Goal: Transaction & Acquisition: Purchase product/service

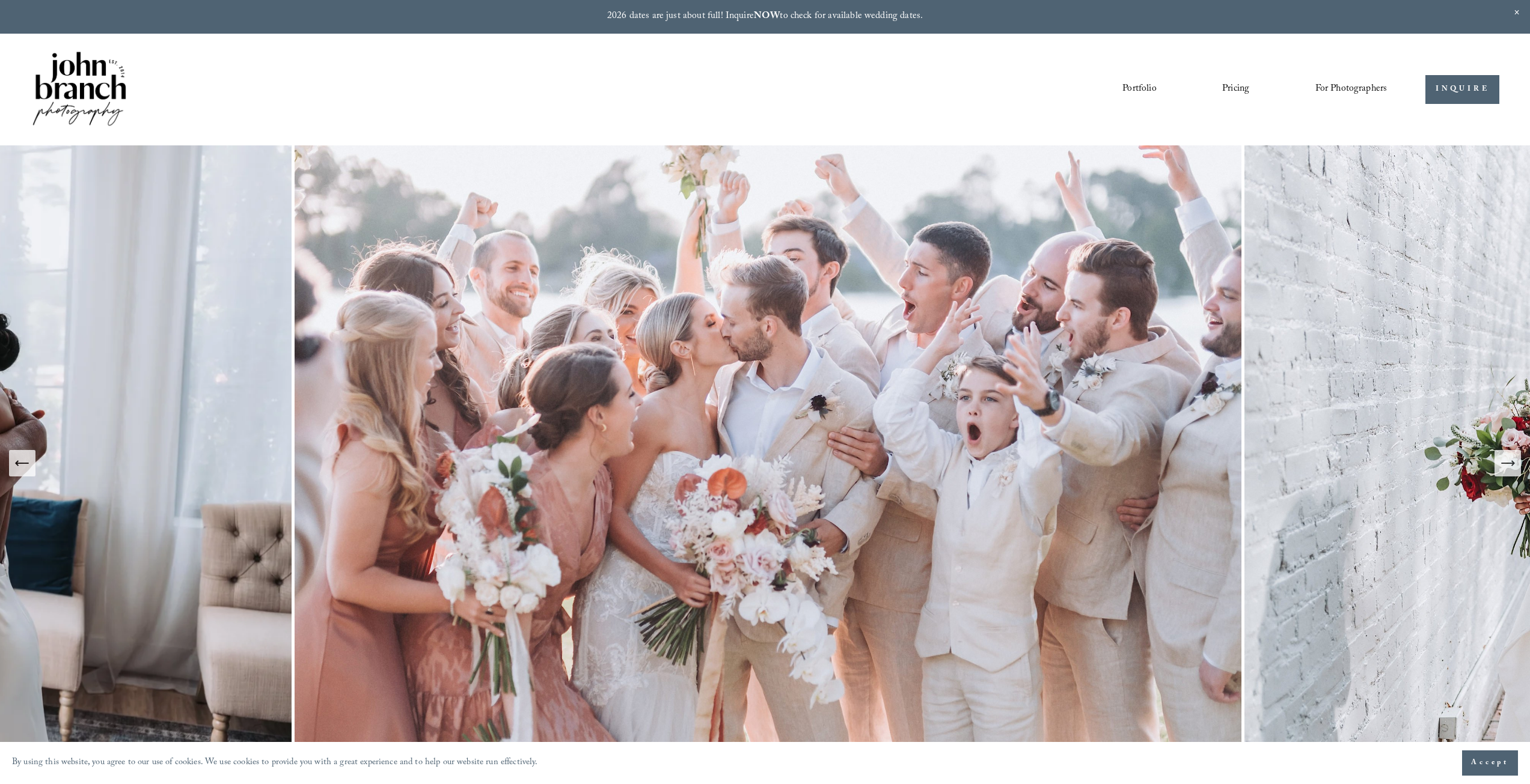
drag, startPoint x: 1248, startPoint y: 431, endPoint x: 1065, endPoint y: 236, distance: 267.4
click at [1350, 91] on span "For Photographers" at bounding box center [1352, 89] width 72 height 19
click at [0, 0] on span "Presets" at bounding box center [0, 0] width 0 height 0
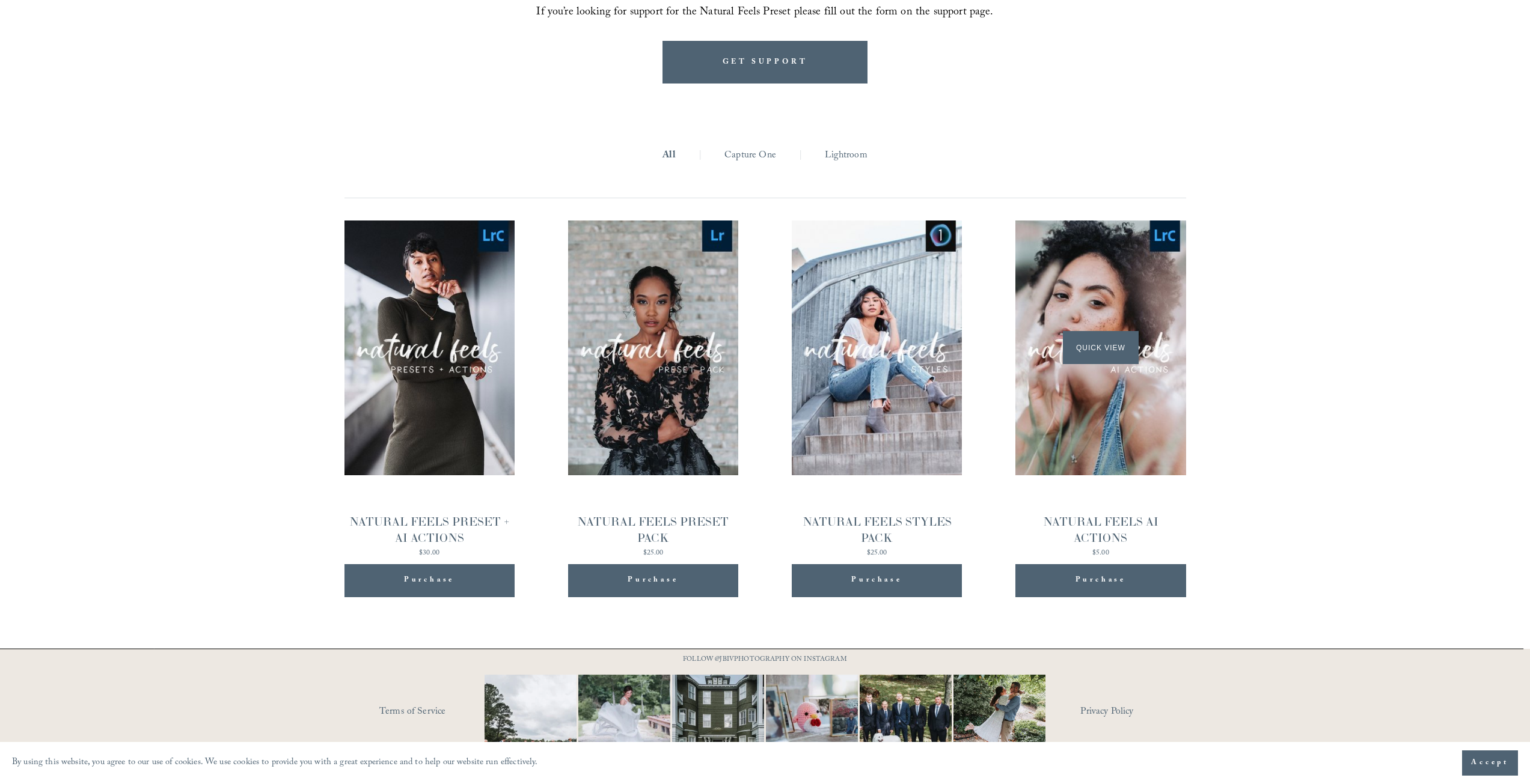
scroll to position [1322, 0]
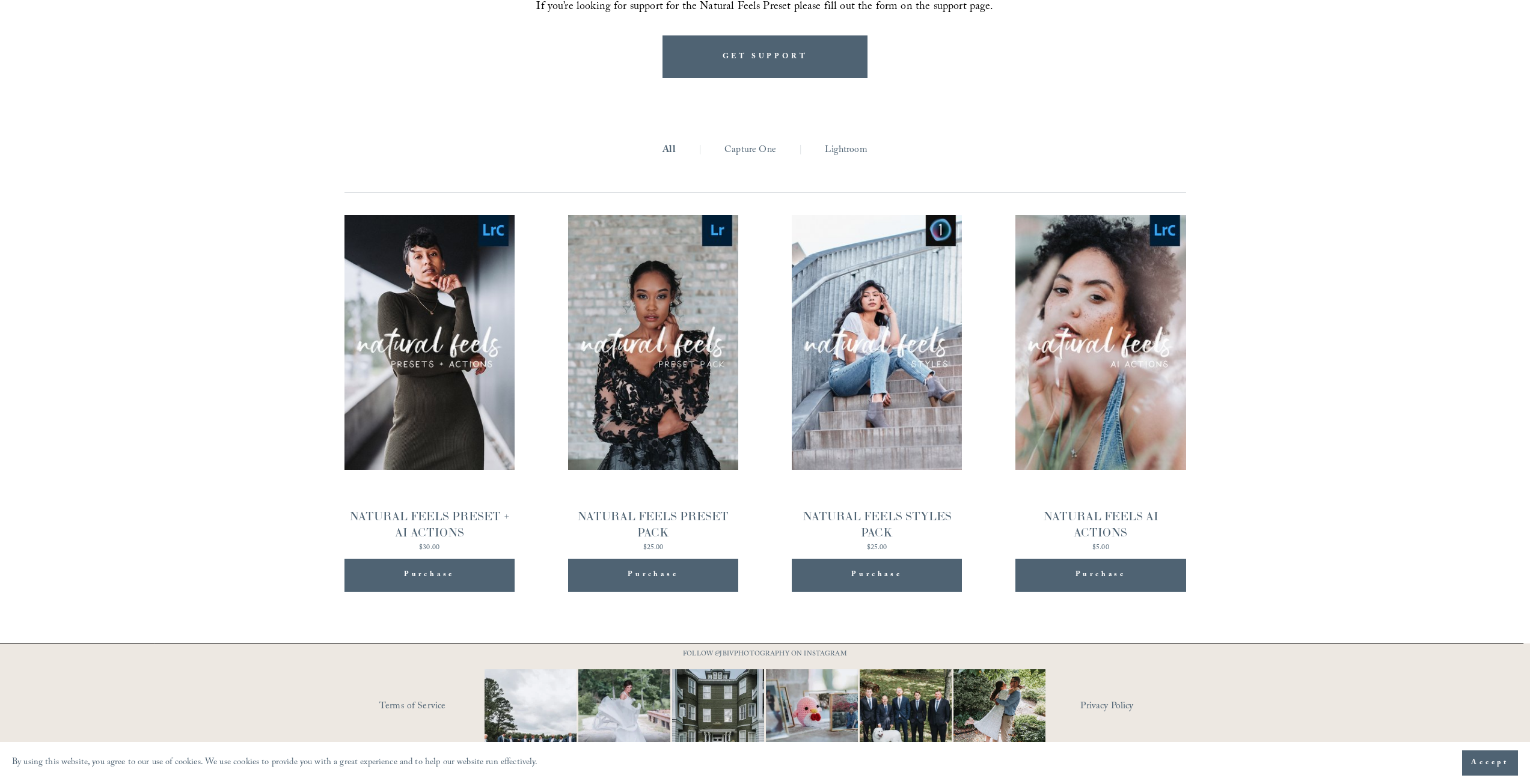
click at [758, 160] on link "Capture One" at bounding box center [750, 150] width 52 height 19
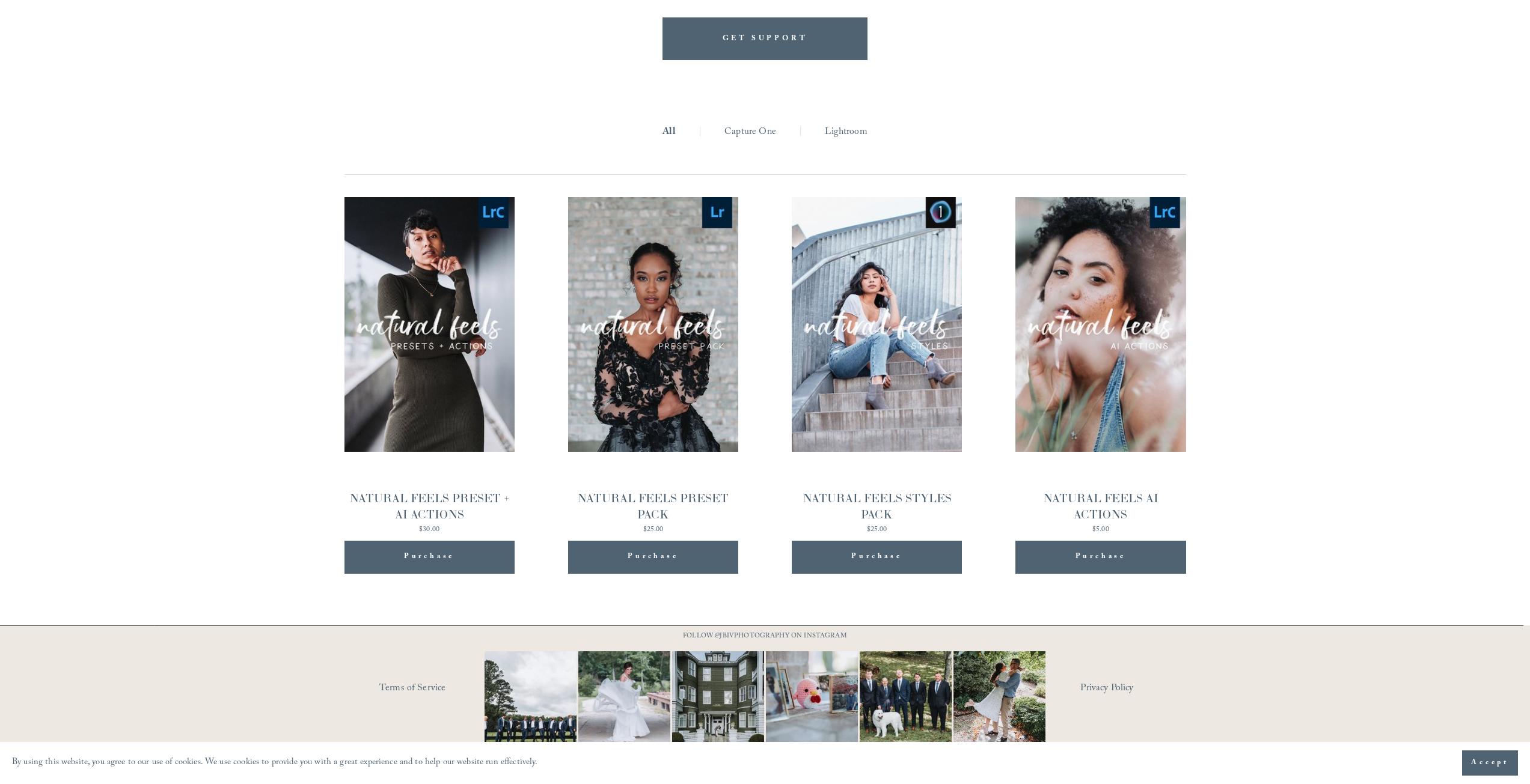
scroll to position [1346, 0]
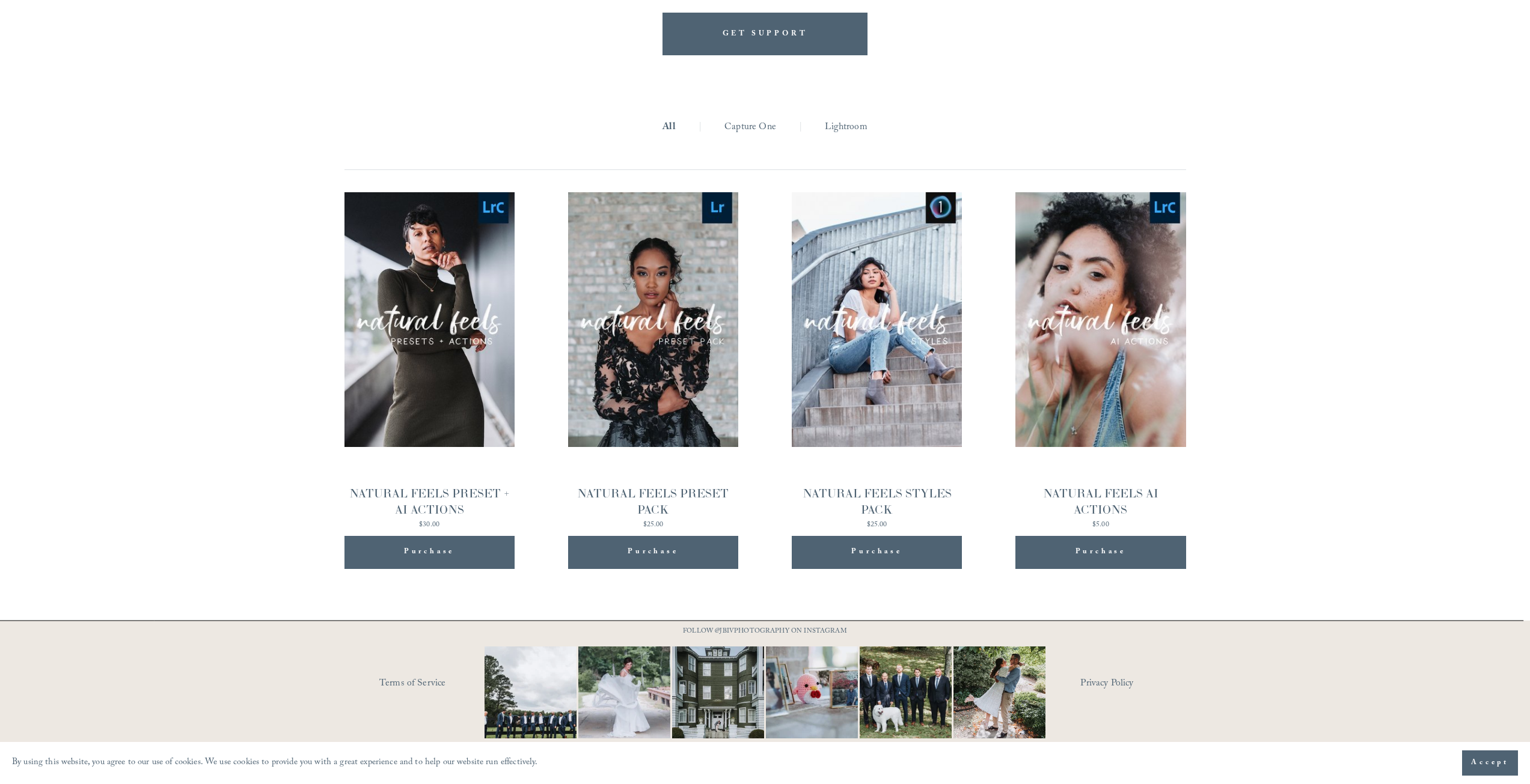
click at [1001, 677] on img at bounding box center [999, 691] width 92 height 123
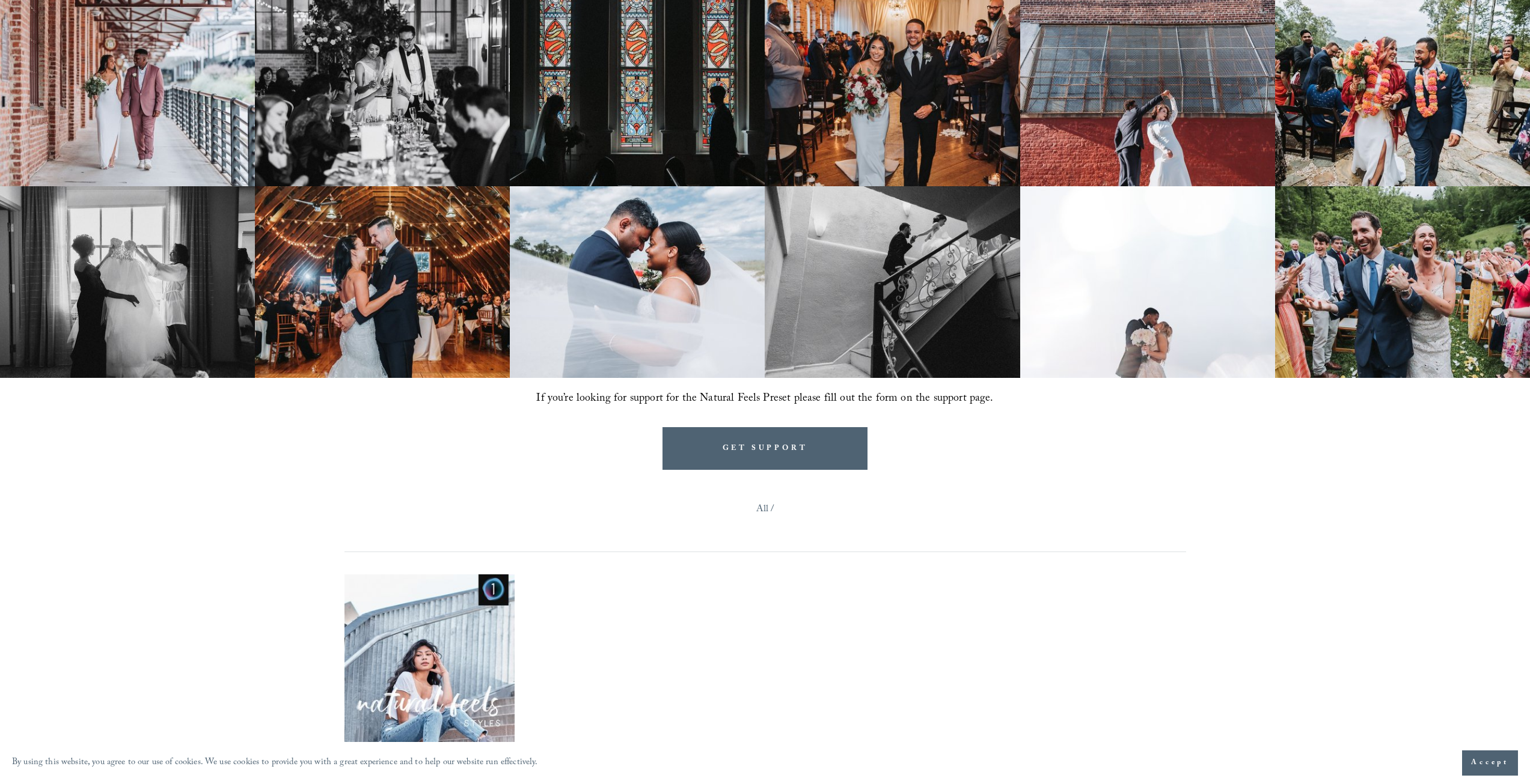
scroll to position [1202, 0]
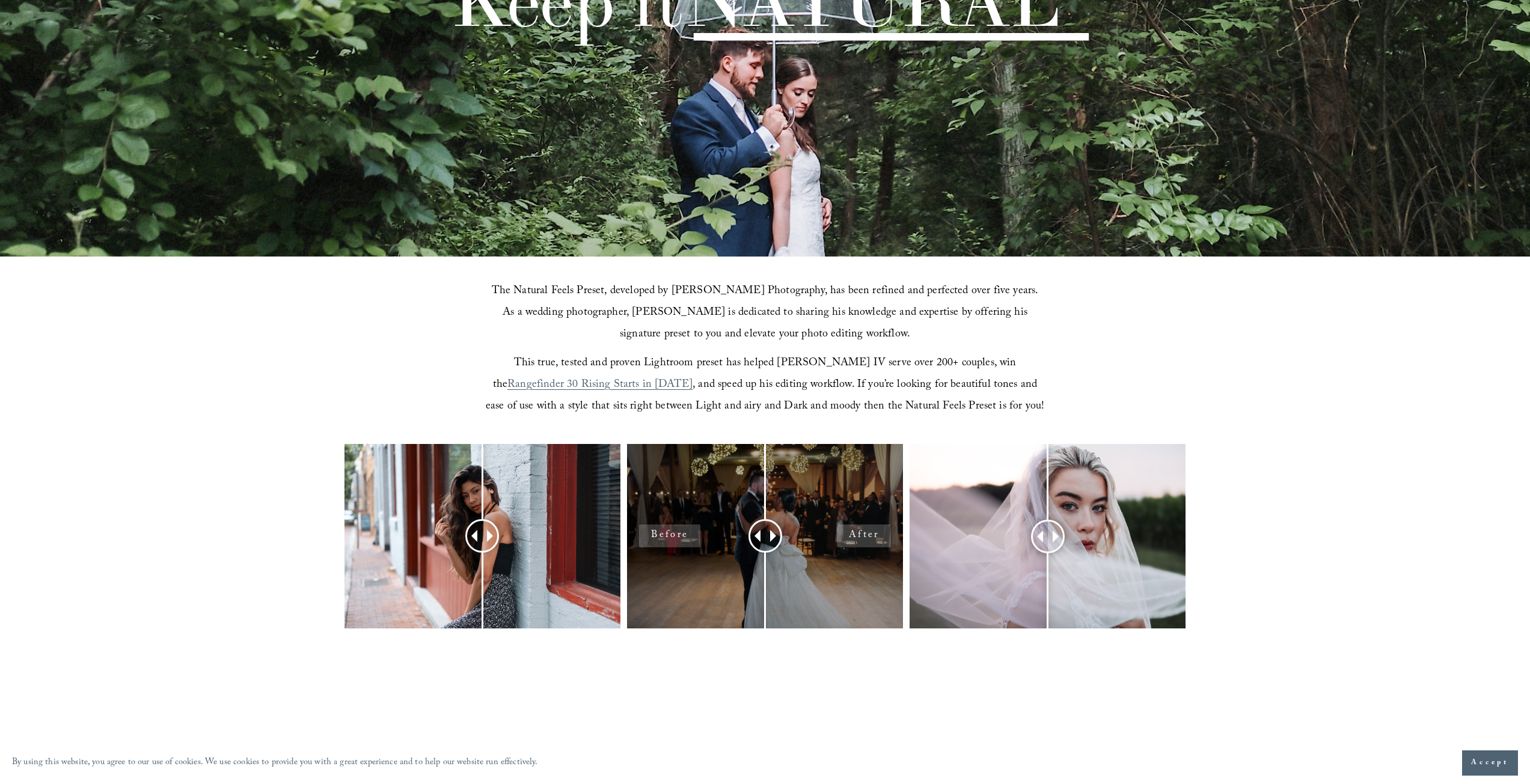
scroll to position [421, 0]
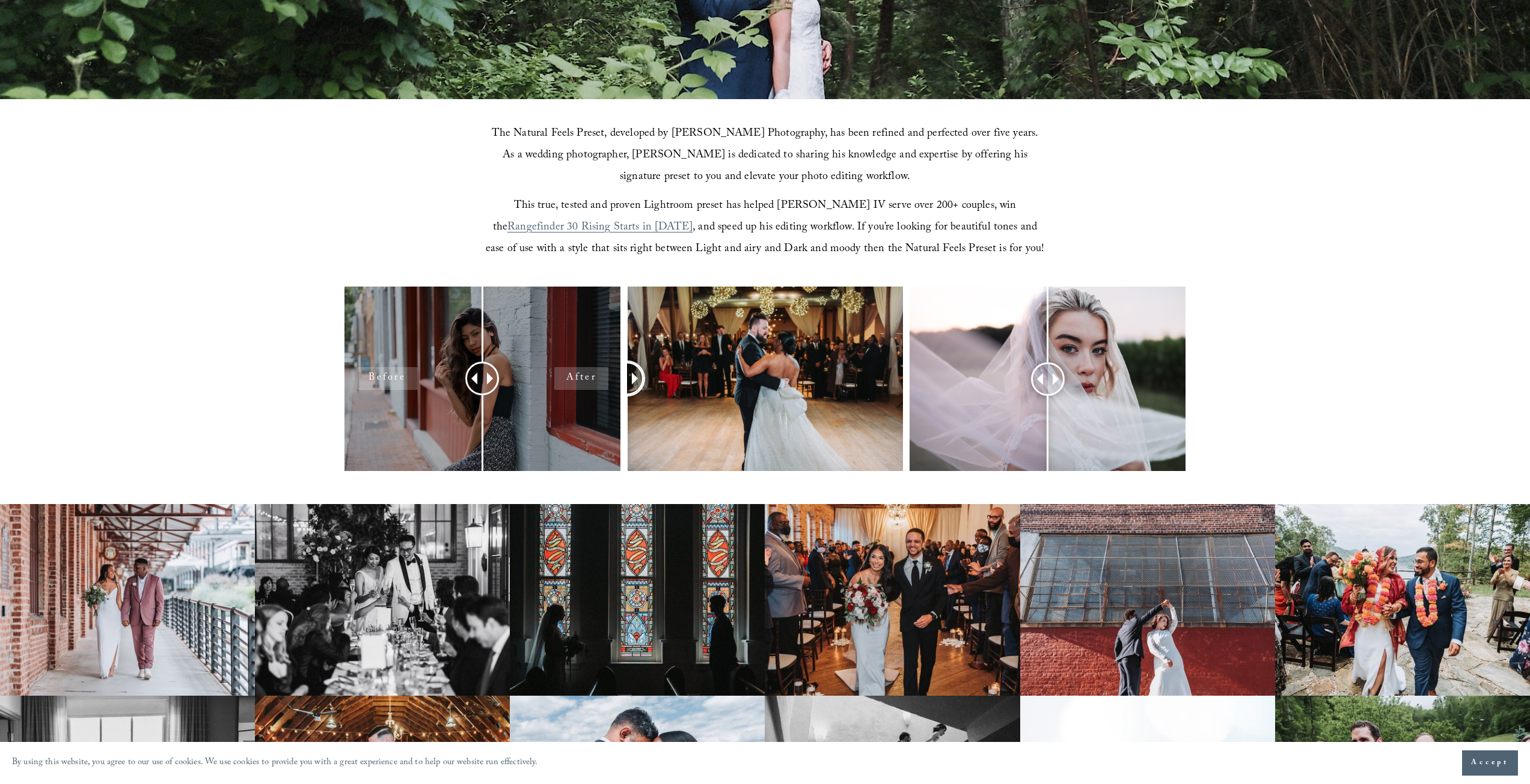
drag, startPoint x: 765, startPoint y: 381, endPoint x: 576, endPoint y: 385, distance: 189.0
click at [592, 391] on div at bounding box center [765, 394] width 1530 height 216
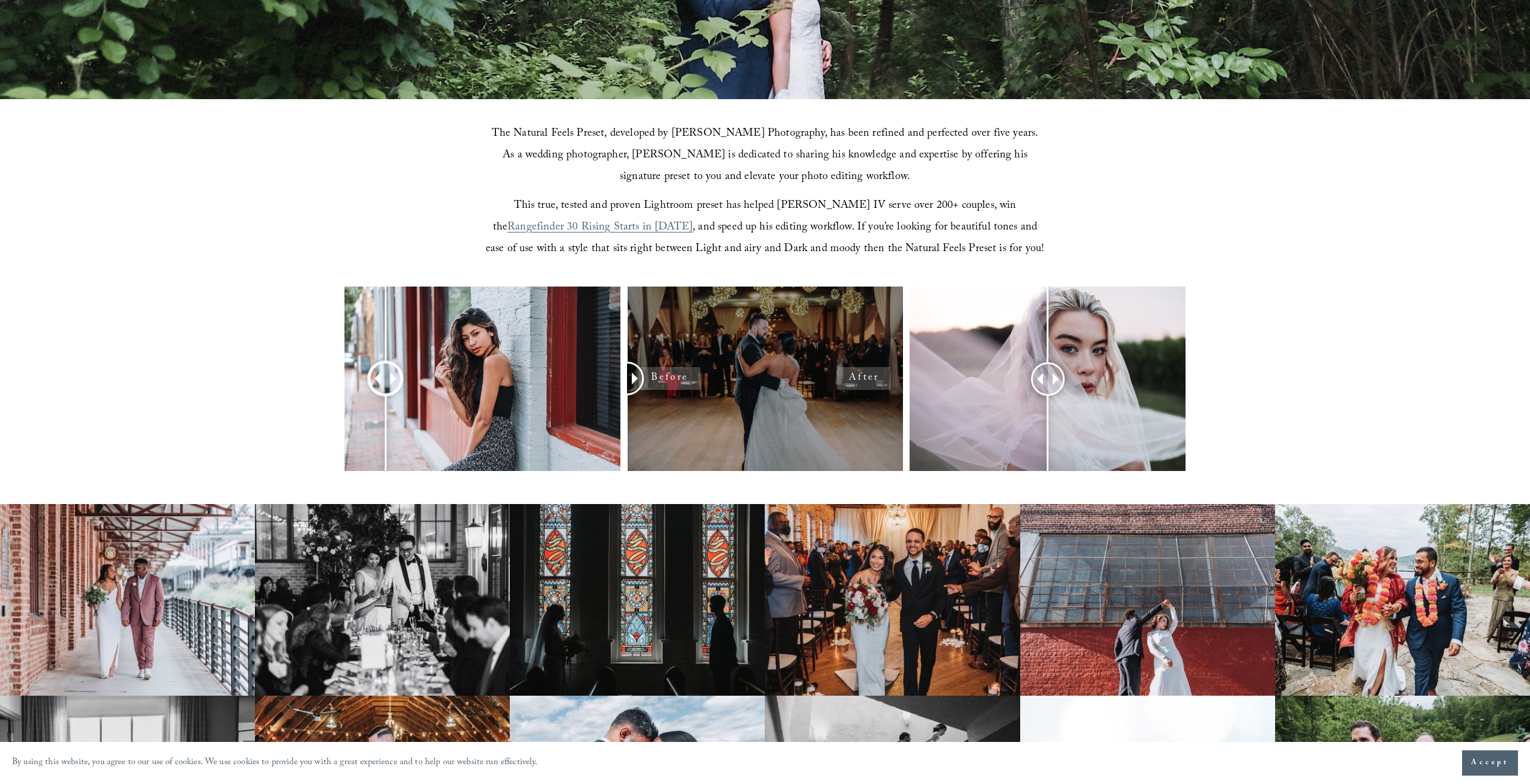
drag, startPoint x: 488, startPoint y: 384, endPoint x: 793, endPoint y: 371, distance: 305.3
click at [392, 397] on div at bounding box center [482, 378] width 276 height 183
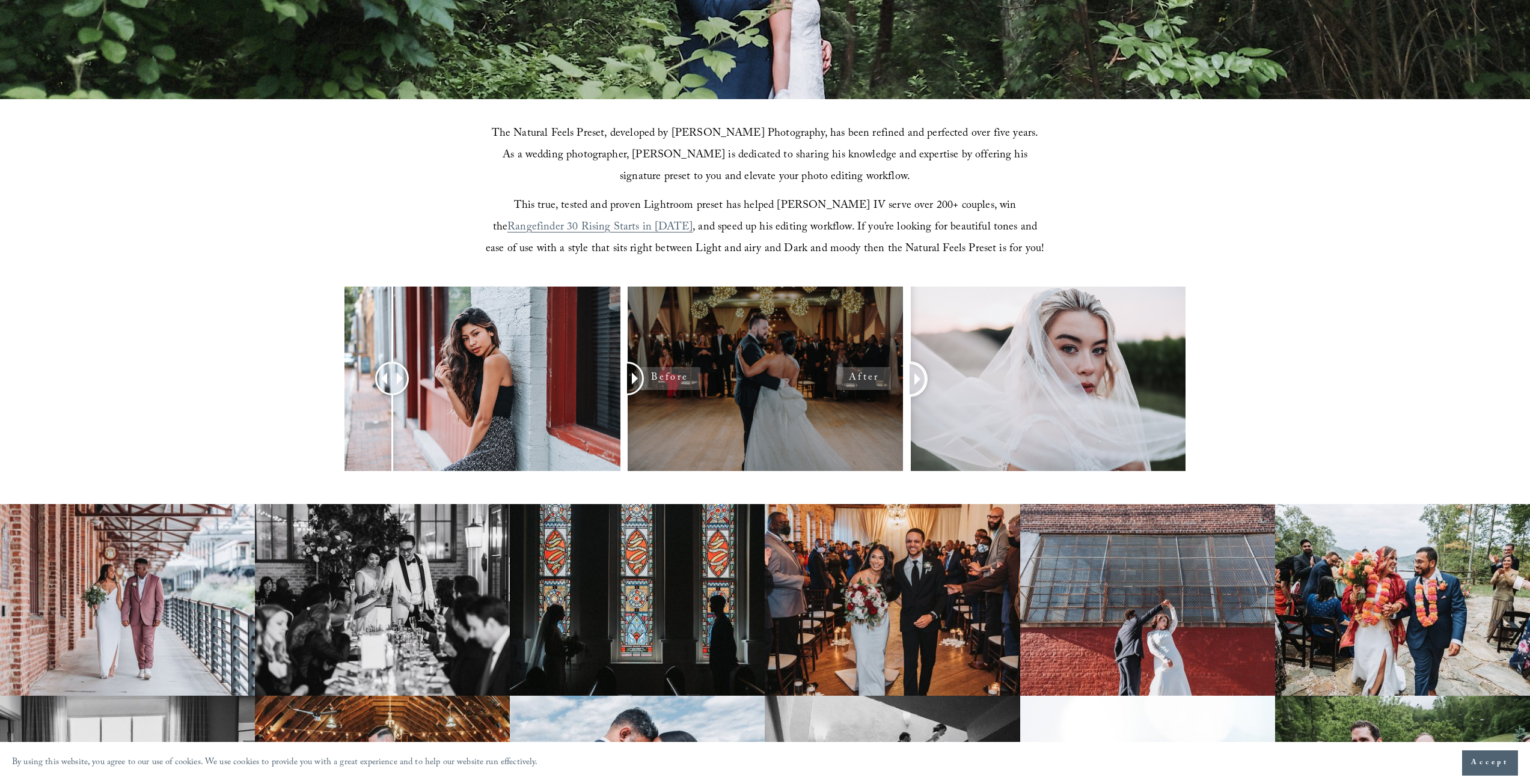
drag, startPoint x: 1067, startPoint y: 378, endPoint x: 872, endPoint y: 389, distance: 195.3
click at [872, 389] on div at bounding box center [765, 394] width 1530 height 216
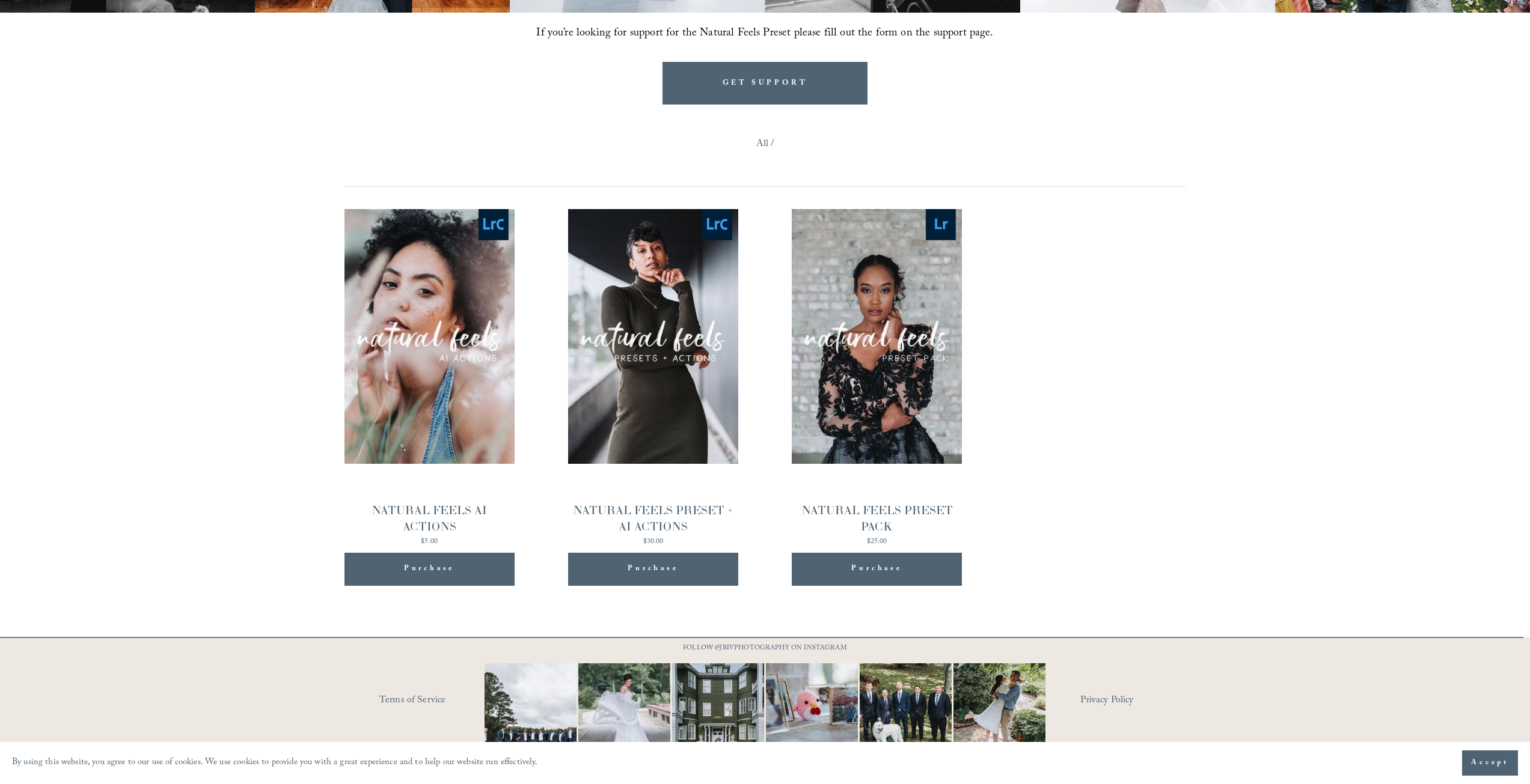
scroll to position [1313, 0]
